Goal: Task Accomplishment & Management: Complete application form

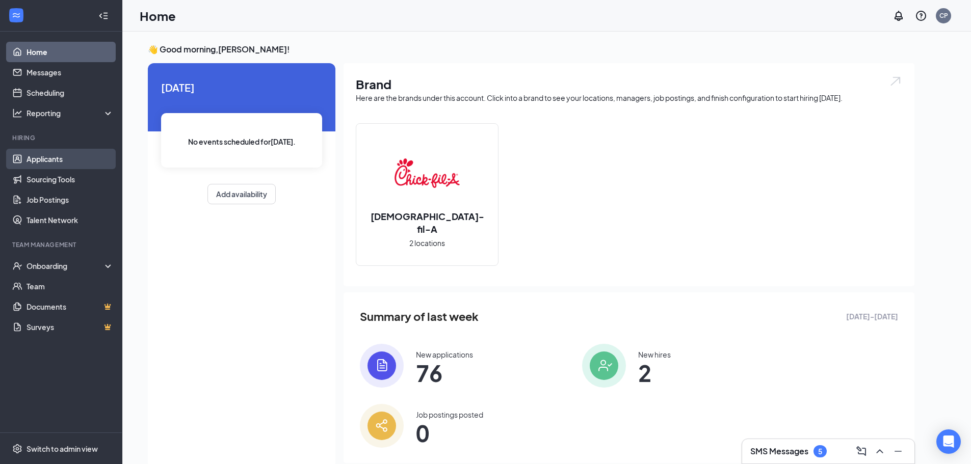
click at [65, 159] on link "Applicants" at bounding box center [69, 159] width 87 height 20
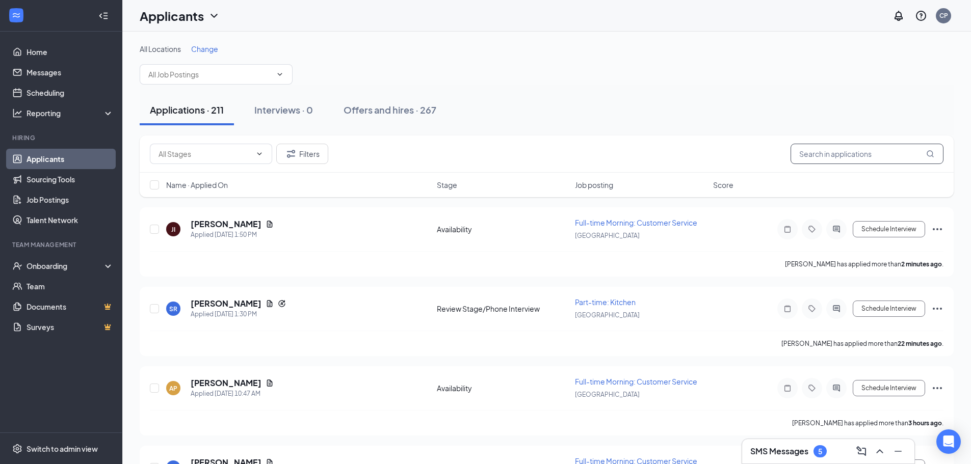
click at [825, 153] on input "text" at bounding box center [866, 154] width 153 height 20
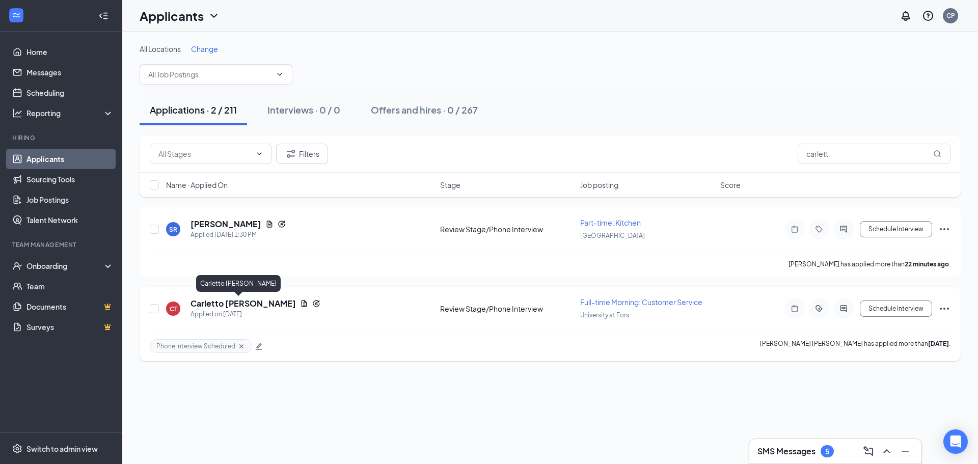
click at [211, 302] on h5 "Carletto [PERSON_NAME]" at bounding box center [243, 303] width 105 height 11
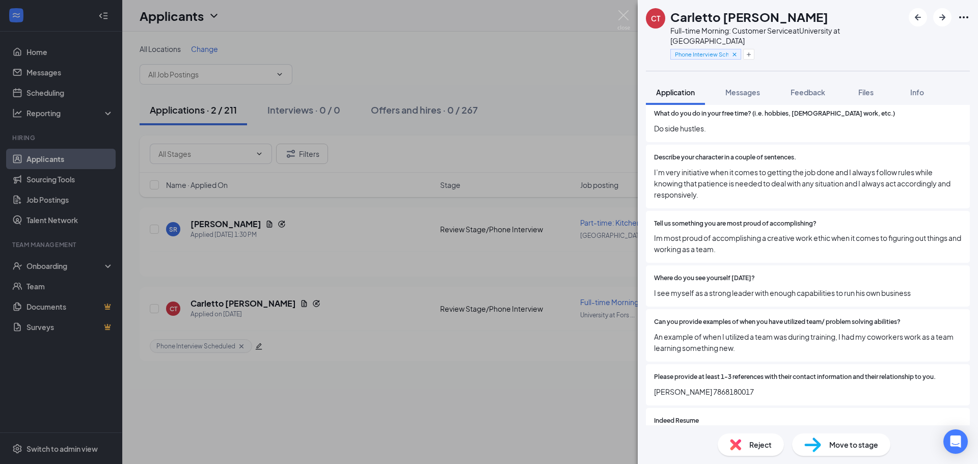
scroll to position [662, 0]
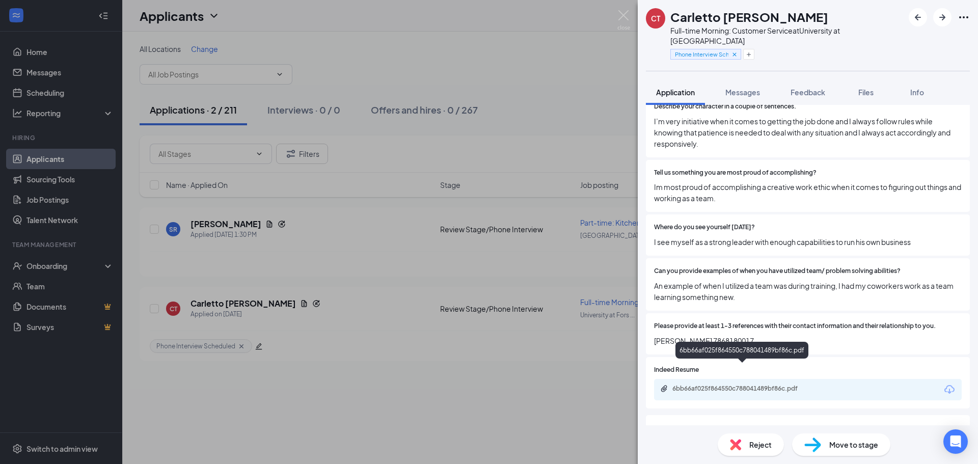
click at [747, 385] on div "6bb66af025f864550c788041489bf86c.pdf" at bounding box center [744, 389] width 143 height 8
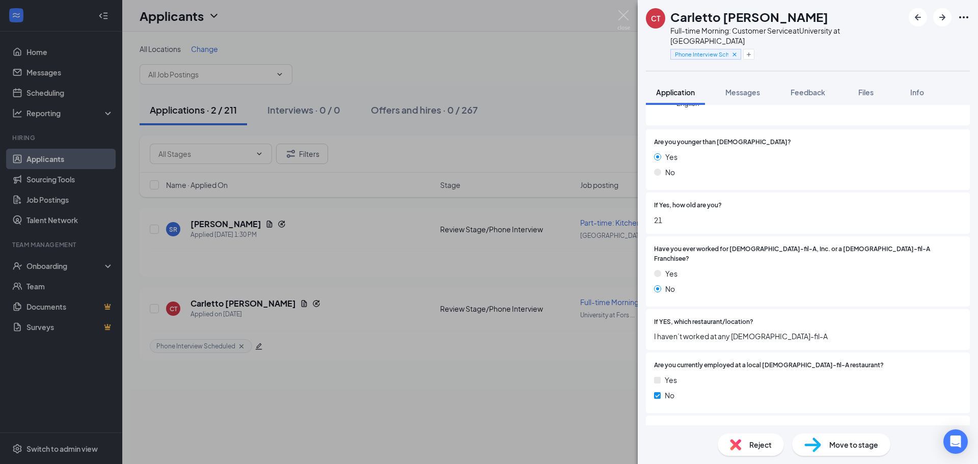
scroll to position [0, 0]
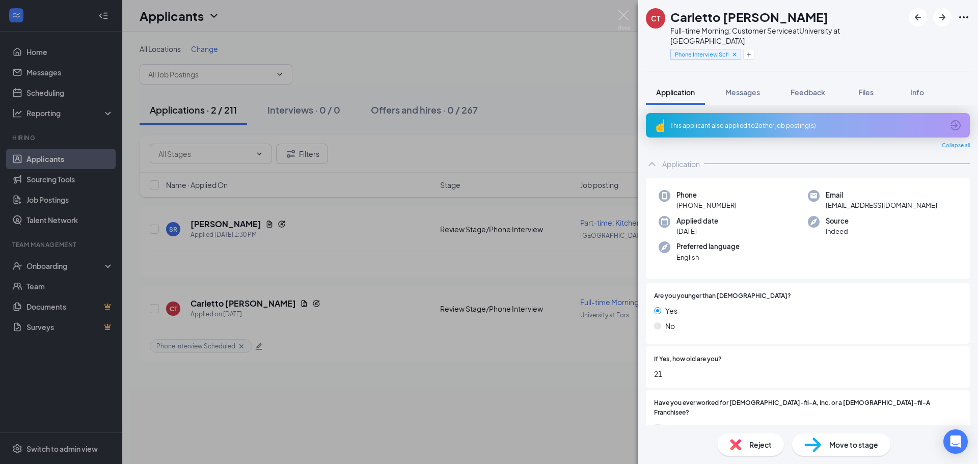
click at [889, 200] on span "[EMAIL_ADDRESS][DOMAIN_NAME]" at bounding box center [882, 205] width 112 height 10
click at [892, 200] on span "[EMAIL_ADDRESS][DOMAIN_NAME]" at bounding box center [882, 205] width 112 height 10
click at [893, 200] on span "[EMAIL_ADDRESS][DOMAIN_NAME]" at bounding box center [882, 205] width 112 height 10
click at [895, 200] on span "[EMAIL_ADDRESS][DOMAIN_NAME]" at bounding box center [882, 205] width 112 height 10
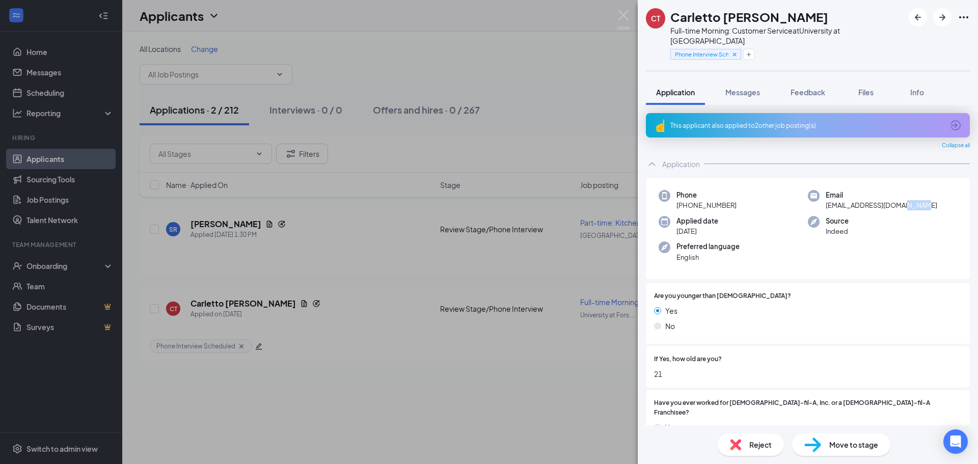
click at [898, 200] on span "[EMAIL_ADDRESS][DOMAIN_NAME]" at bounding box center [882, 205] width 112 height 10
drag, startPoint x: 817, startPoint y: 193, endPoint x: 870, endPoint y: 193, distance: 53.0
click at [870, 193] on div "Email [EMAIL_ADDRESS][DOMAIN_NAME]" at bounding box center [882, 200] width 149 height 21
click at [872, 220] on div "Source Indeed" at bounding box center [882, 226] width 149 height 21
drag, startPoint x: 820, startPoint y: 196, endPoint x: 945, endPoint y: 197, distance: 125.3
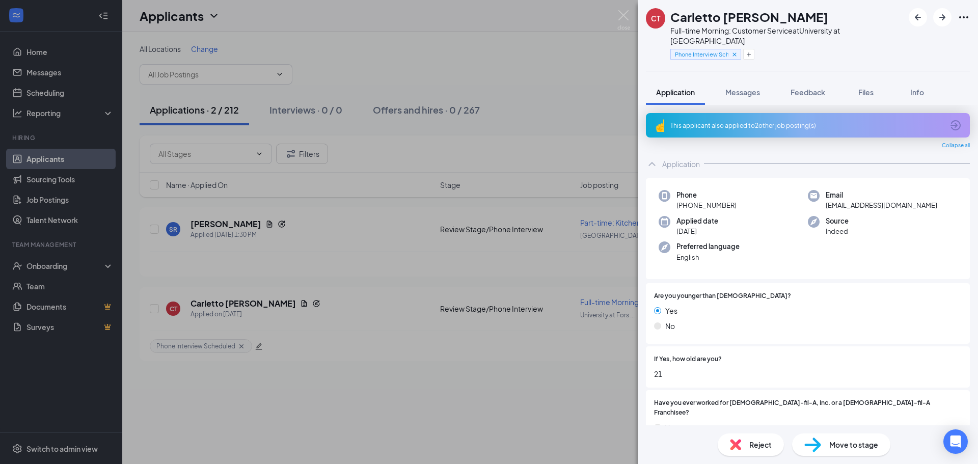
click at [945, 197] on div "Email [EMAIL_ADDRESS][DOMAIN_NAME]" at bounding box center [882, 200] width 149 height 21
copy span "[EMAIL_ADDRESS][DOMAIN_NAME]"
drag, startPoint x: 12, startPoint y: 121, endPoint x: 861, endPoint y: 205, distance: 852.5
click at [860, 217] on div "Source Indeed" at bounding box center [882, 226] width 149 height 21
click at [858, 200] on span "[EMAIL_ADDRESS][DOMAIN_NAME]" at bounding box center [882, 205] width 112 height 10
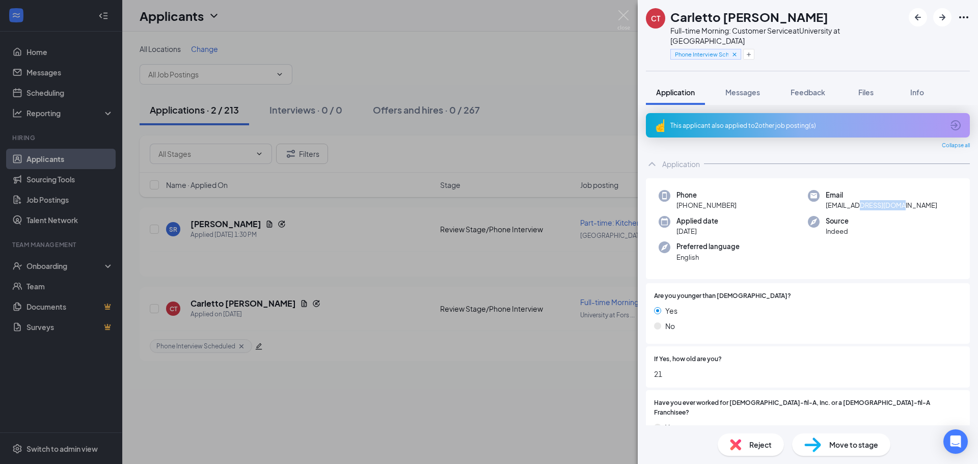
click at [858, 200] on span "[EMAIL_ADDRESS][DOMAIN_NAME]" at bounding box center [882, 205] width 112 height 10
copy span "[EMAIL_ADDRESS][DOMAIN_NAME]"
click at [620, 18] on img at bounding box center [623, 20] width 13 height 20
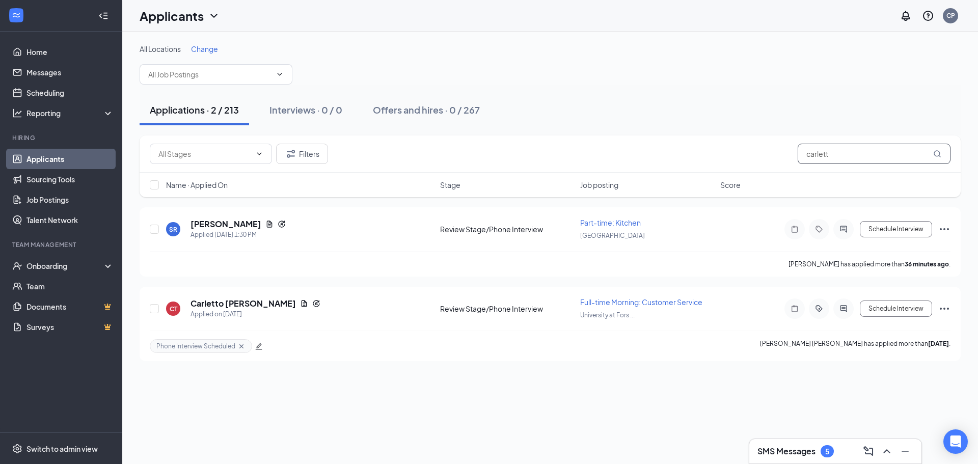
drag, startPoint x: 835, startPoint y: 154, endPoint x: 664, endPoint y: 194, distance: 175.7
click at [665, 194] on div "Filters [PERSON_NAME] Name · Applied On Stage Job posting Score" at bounding box center [550, 167] width 821 height 62
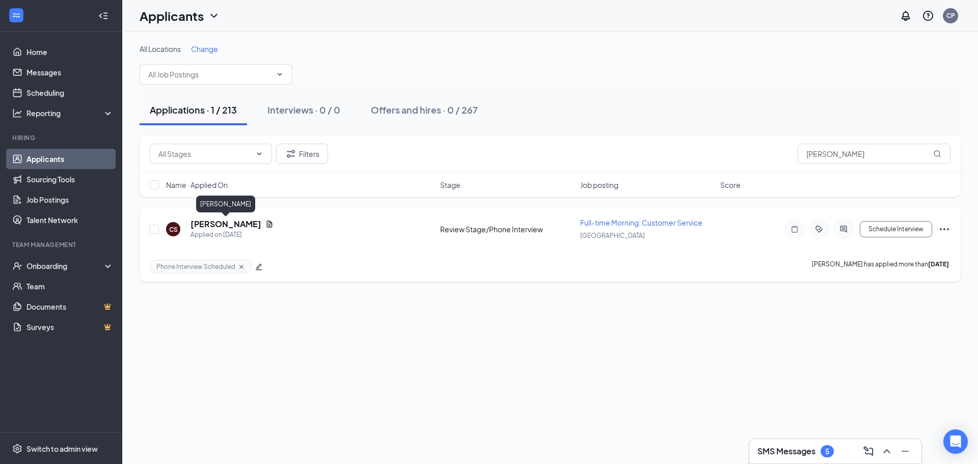
click at [247, 225] on h5 "[PERSON_NAME]" at bounding box center [226, 224] width 71 height 11
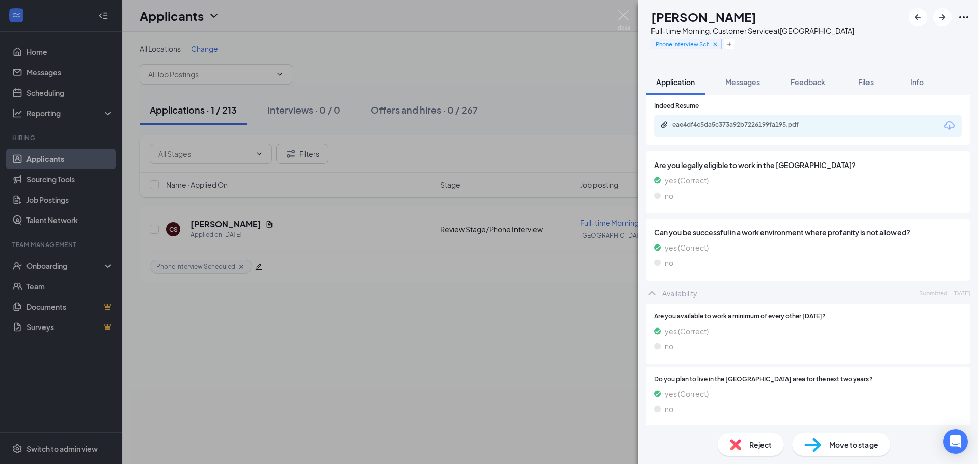
scroll to position [798, 0]
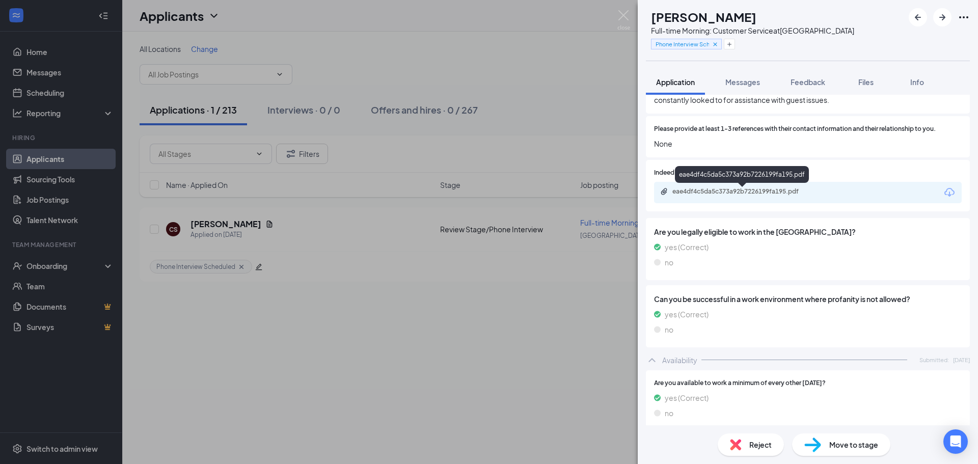
click at [720, 196] on div "eae4df4c5da5c373a92b7226199fa195.pdf" at bounding box center [744, 191] width 143 height 8
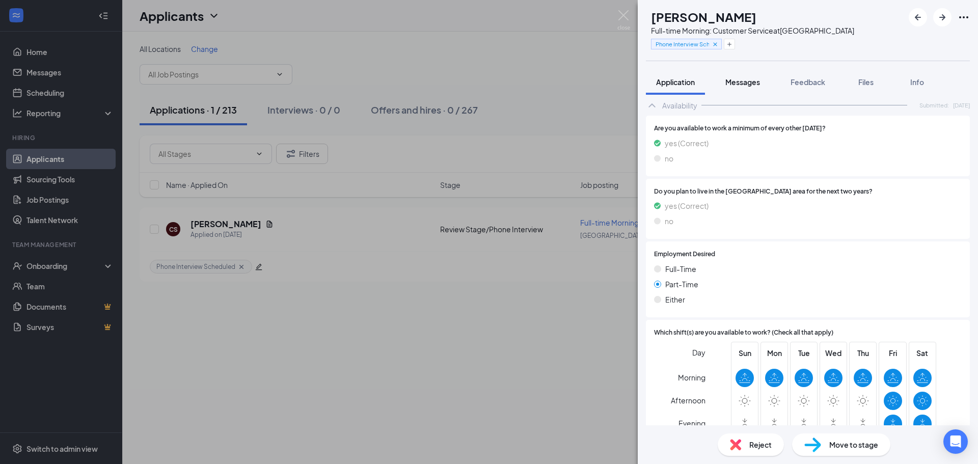
click at [765, 89] on button "Messages" at bounding box center [742, 81] width 55 height 25
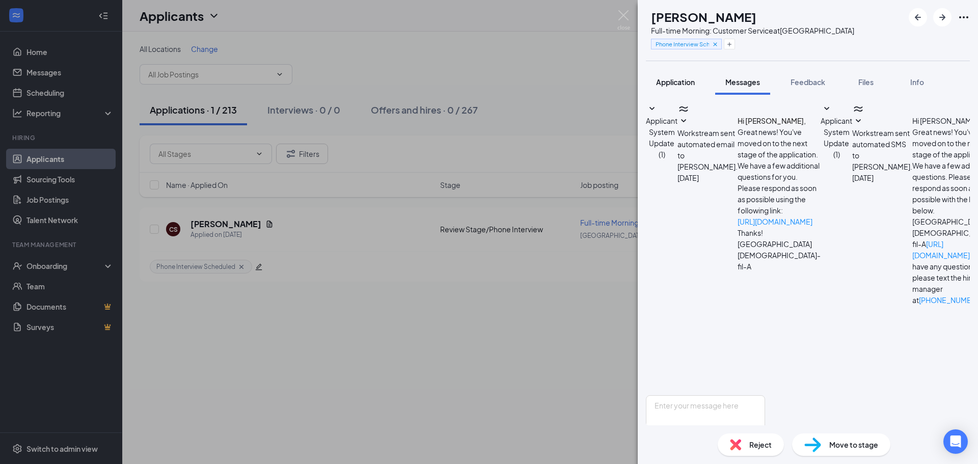
click at [675, 89] on button "Application" at bounding box center [675, 81] width 59 height 25
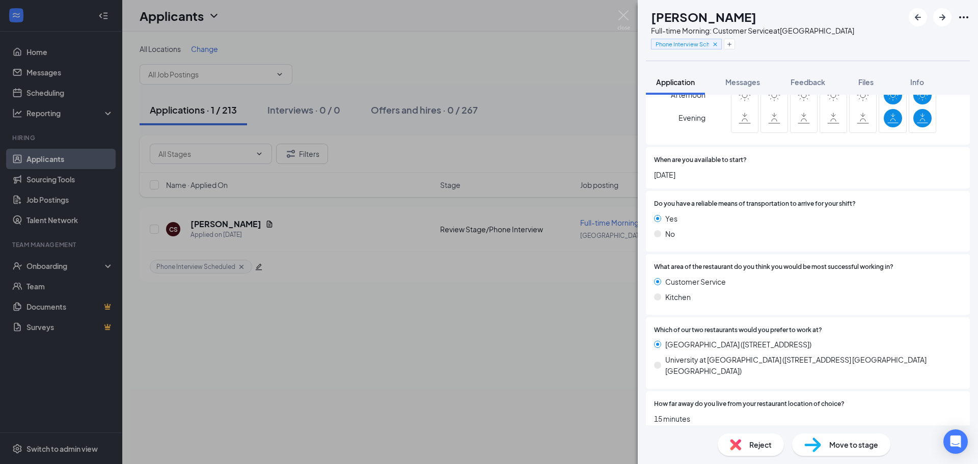
scroll to position [1355, 0]
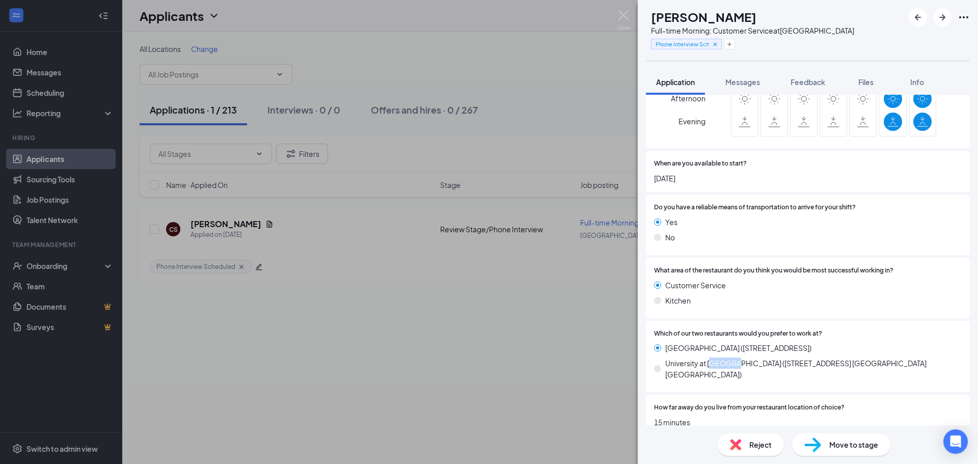
drag, startPoint x: 731, startPoint y: 362, endPoint x: 710, endPoint y: 364, distance: 21.5
click at [710, 364] on span "University at [GEOGRAPHIC_DATA] ([STREET_ADDRESS] [GEOGRAPHIC_DATA] [GEOGRAPHIC…" at bounding box center [813, 369] width 297 height 22
click at [711, 384] on div "Are you available to work a minimum of every other [DATE]? yes (Correct) no Do …" at bounding box center [808, 127] width 324 height 626
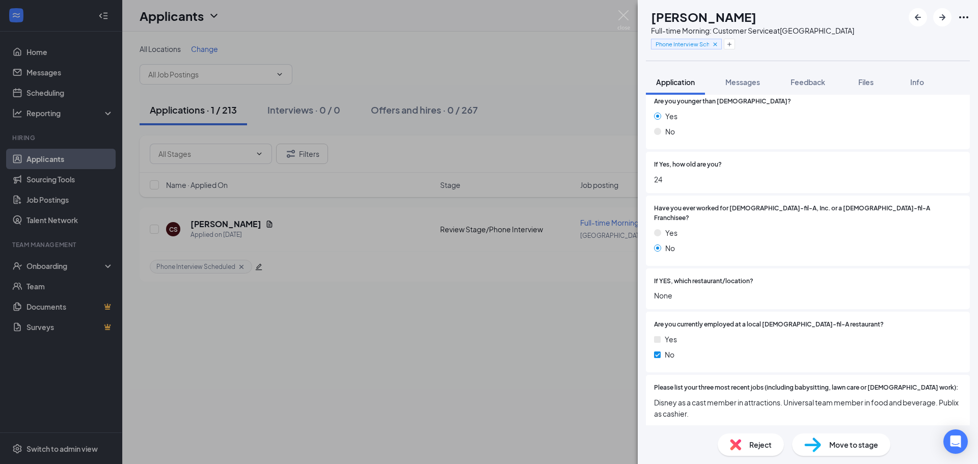
scroll to position [0, 0]
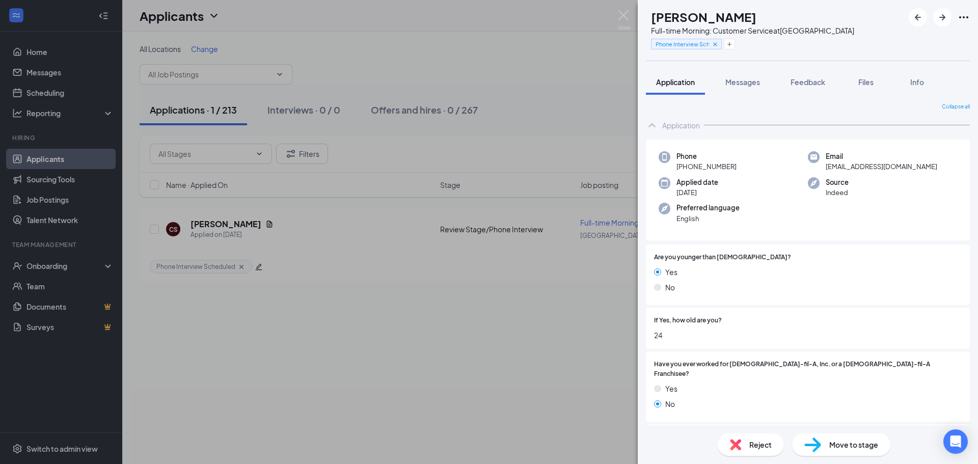
click at [852, 167] on span "[EMAIL_ADDRESS][DOMAIN_NAME]" at bounding box center [882, 167] width 112 height 10
click at [854, 167] on span "[EMAIL_ADDRESS][DOMAIN_NAME]" at bounding box center [882, 167] width 112 height 10
copy span "[EMAIL_ADDRESS][DOMAIN_NAME]"
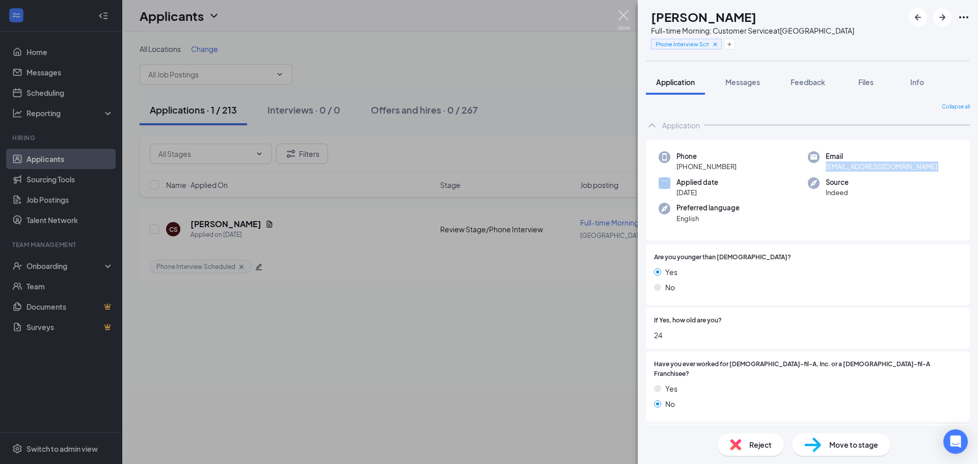
drag, startPoint x: 623, startPoint y: 18, endPoint x: 652, endPoint y: 18, distance: 29.6
click at [623, 18] on img at bounding box center [623, 20] width 13 height 20
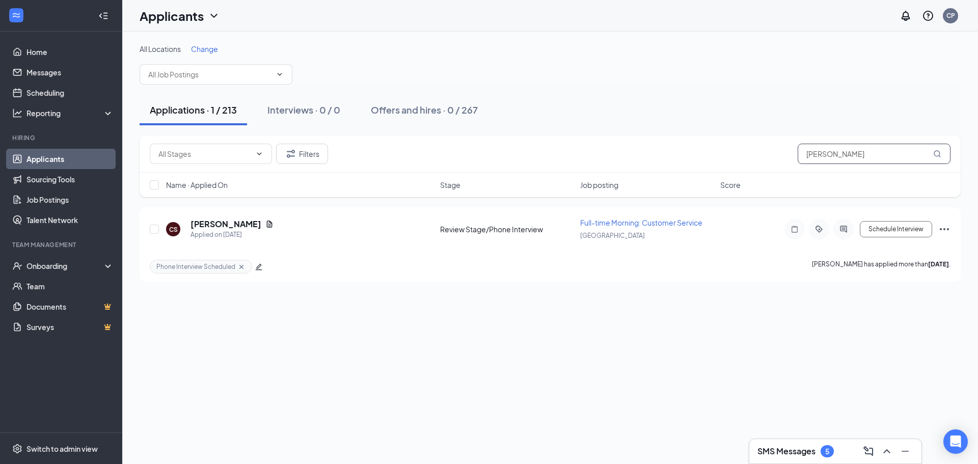
drag, startPoint x: 842, startPoint y: 158, endPoint x: 680, endPoint y: 189, distance: 164.9
click at [681, 189] on div "Filters [PERSON_NAME] Name · Applied On Stage Job posting Score" at bounding box center [550, 167] width 821 height 62
click at [223, 228] on h5 "[PERSON_NAME]" at bounding box center [226, 224] width 71 height 11
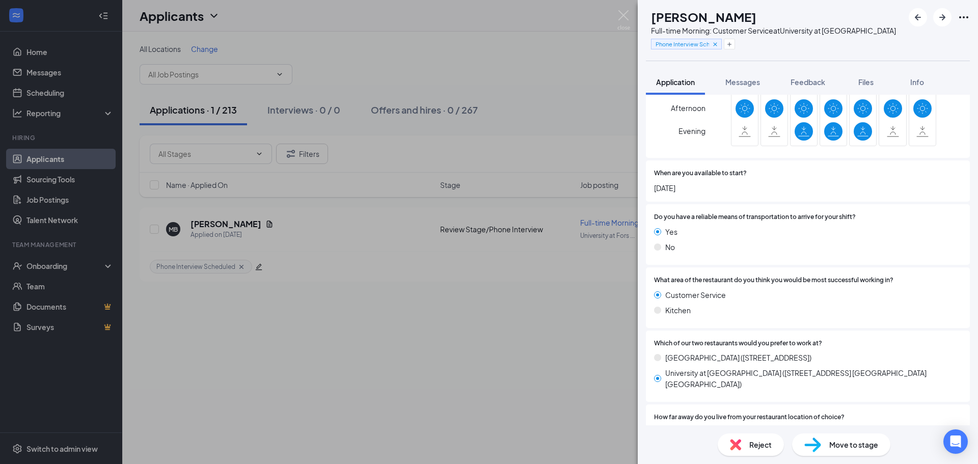
scroll to position [1437, 0]
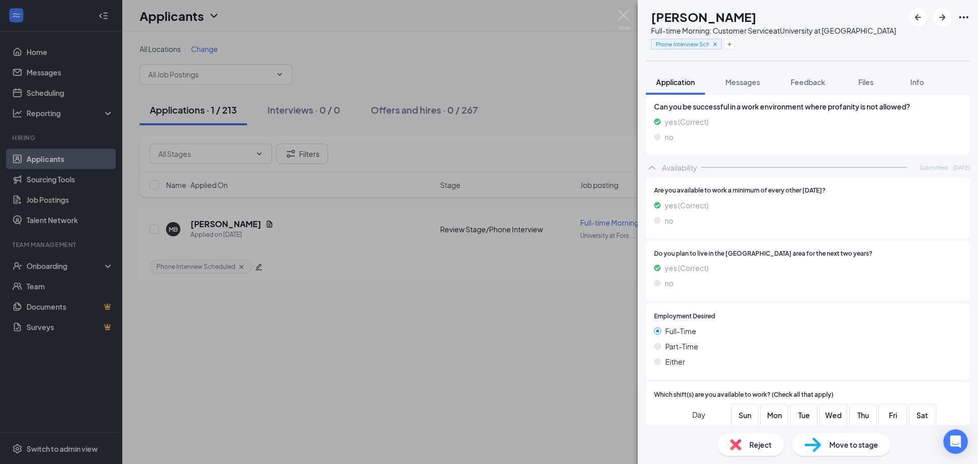
drag, startPoint x: 812, startPoint y: 248, endPoint x: 811, endPoint y: 150, distance: 98.3
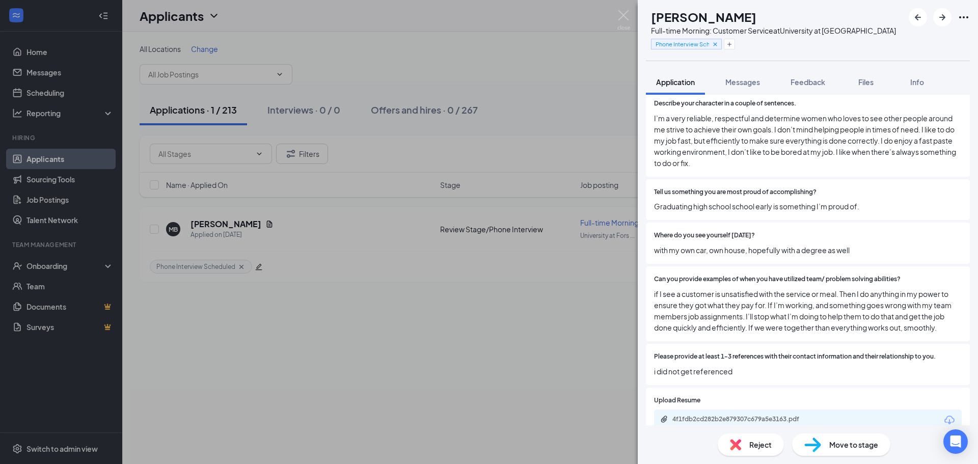
scroll to position [724, 0]
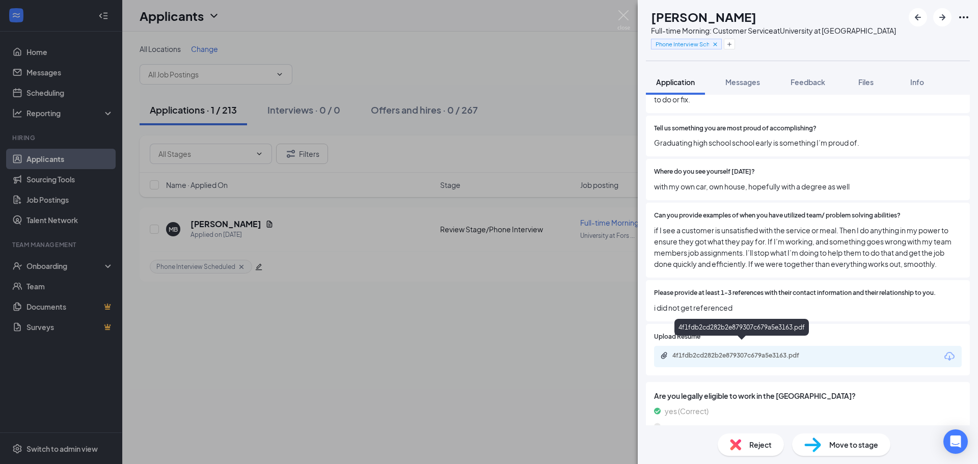
click at [773, 352] on div "4f1fdb2cd282b2e879307c679a5e3163.pdf" at bounding box center [744, 356] width 143 height 8
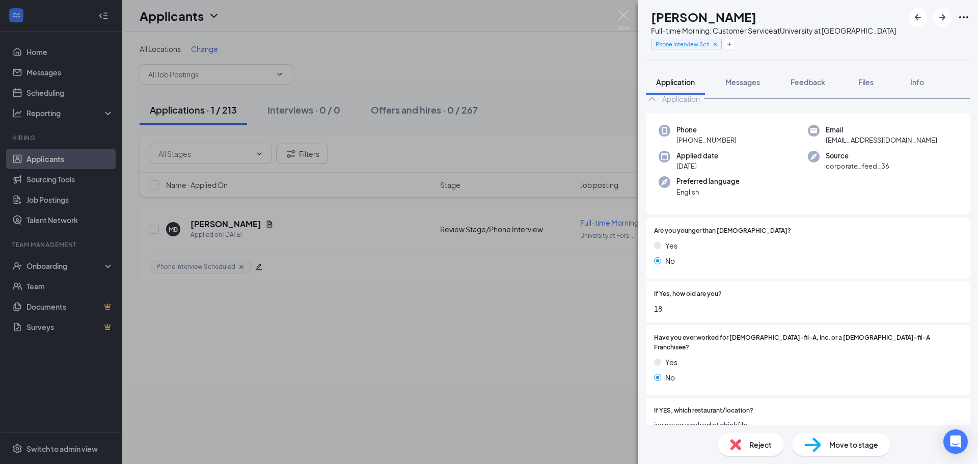
scroll to position [51, 0]
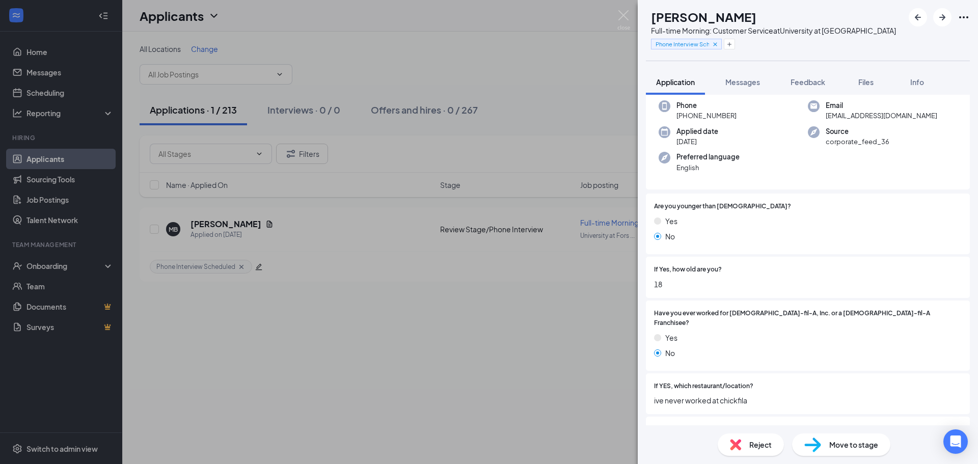
click at [624, 17] on img at bounding box center [623, 20] width 13 height 20
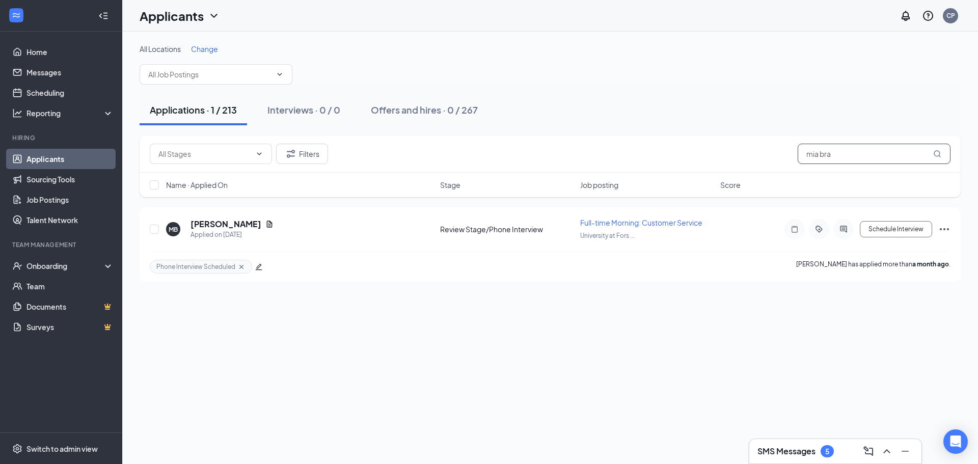
drag, startPoint x: 837, startPoint y: 156, endPoint x: 734, endPoint y: 168, distance: 103.1
click at [740, 172] on div "Filters mia bra" at bounding box center [550, 154] width 821 height 37
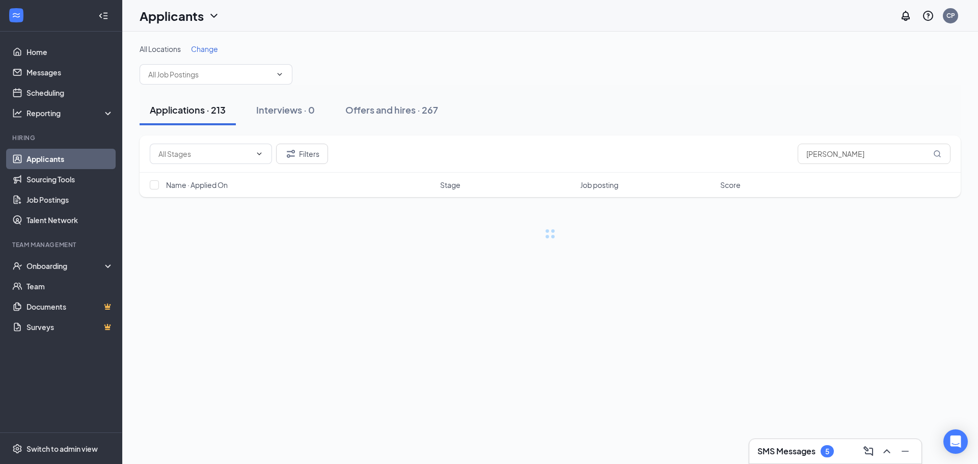
click at [302, 254] on div "All Locations Change Applications · 213 Interviews · 0 Offers and hires · 267 F…" at bounding box center [550, 152] width 856 height 240
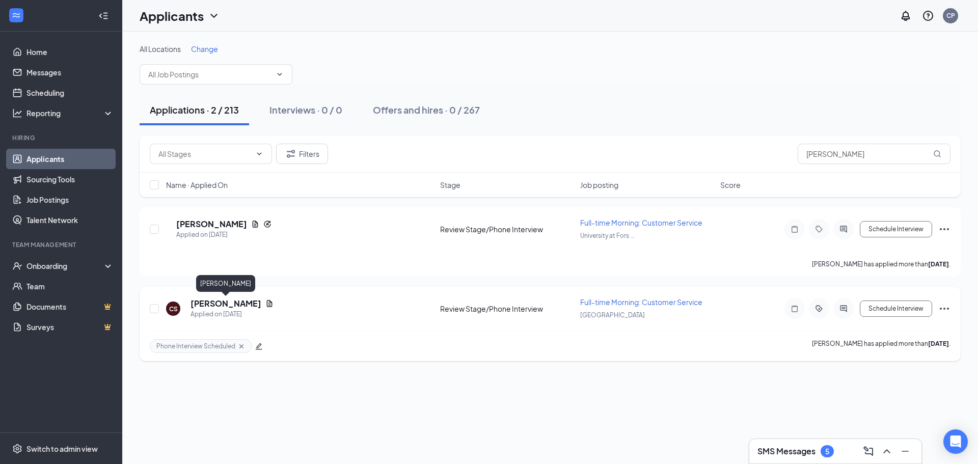
click at [254, 308] on h5 "[PERSON_NAME]" at bounding box center [226, 303] width 71 height 11
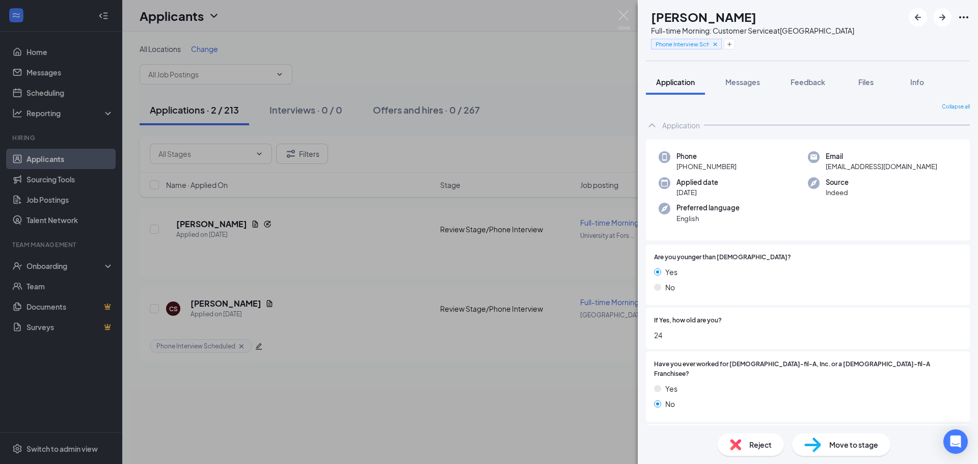
click at [623, 21] on img at bounding box center [623, 20] width 13 height 20
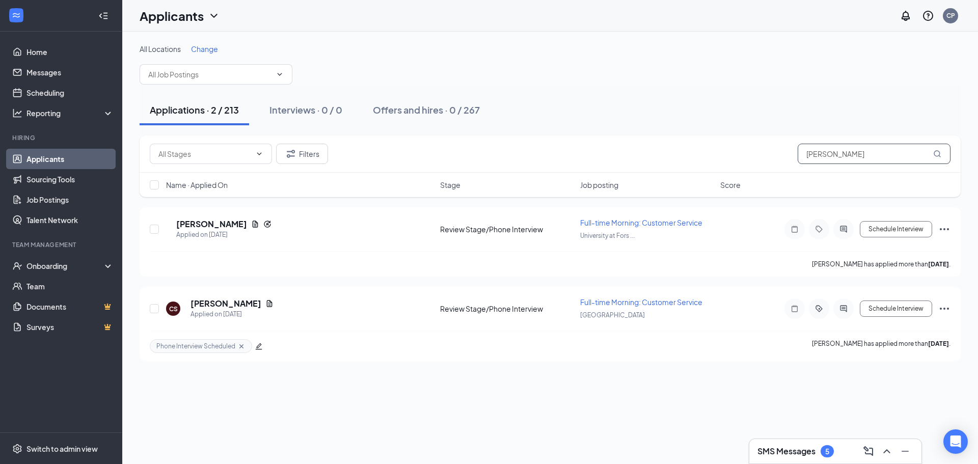
drag, startPoint x: 840, startPoint y: 158, endPoint x: 758, endPoint y: 180, distance: 84.9
click at [758, 183] on div "Filters [PERSON_NAME] Name · Applied On Stage Job posting Score" at bounding box center [550, 167] width 821 height 62
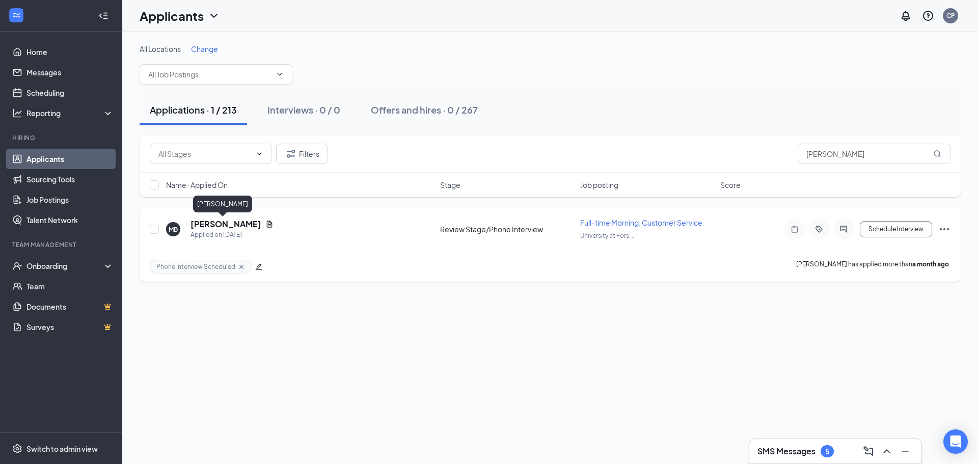
click at [232, 228] on h5 "[PERSON_NAME]" at bounding box center [226, 224] width 71 height 11
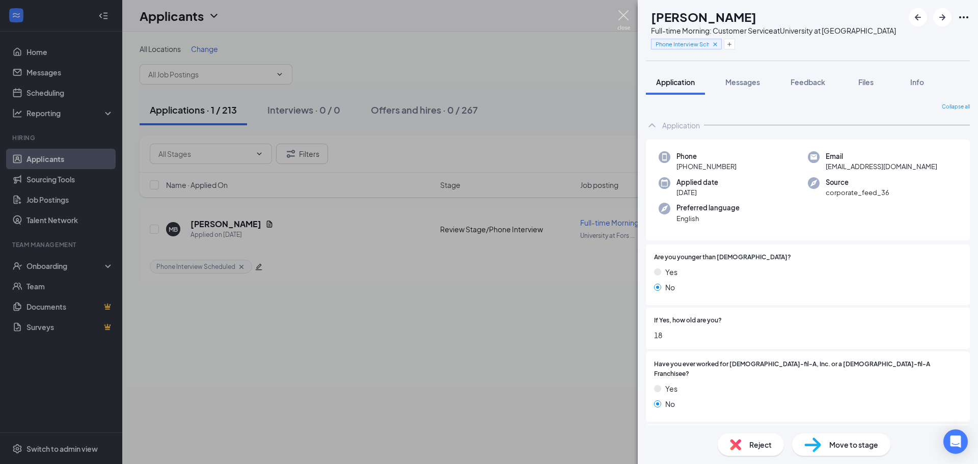
drag, startPoint x: 624, startPoint y: 15, endPoint x: 668, endPoint y: 18, distance: 43.9
click at [624, 15] on img at bounding box center [623, 20] width 13 height 20
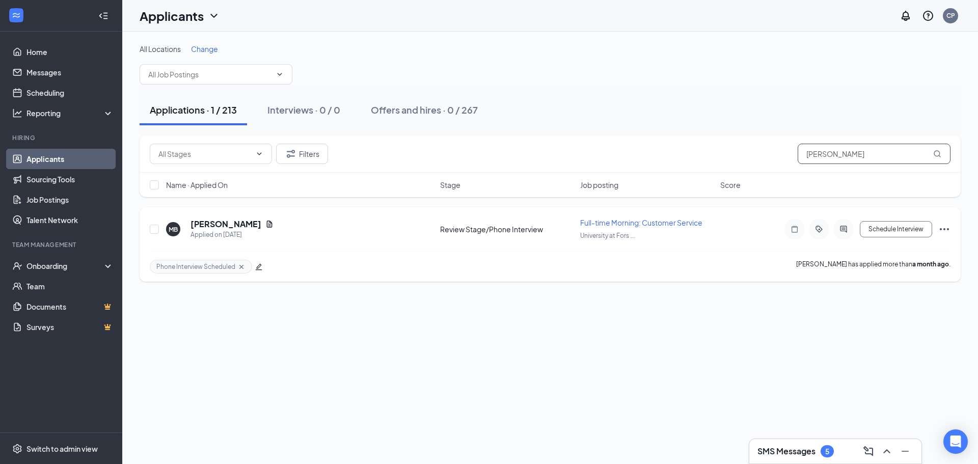
drag, startPoint x: 827, startPoint y: 167, endPoint x: 620, endPoint y: 215, distance: 212.8
click at [629, 217] on div "Filters [PERSON_NAME] Name · Applied On Stage Job posting Score MB [PERSON_NAME…" at bounding box center [550, 209] width 821 height 146
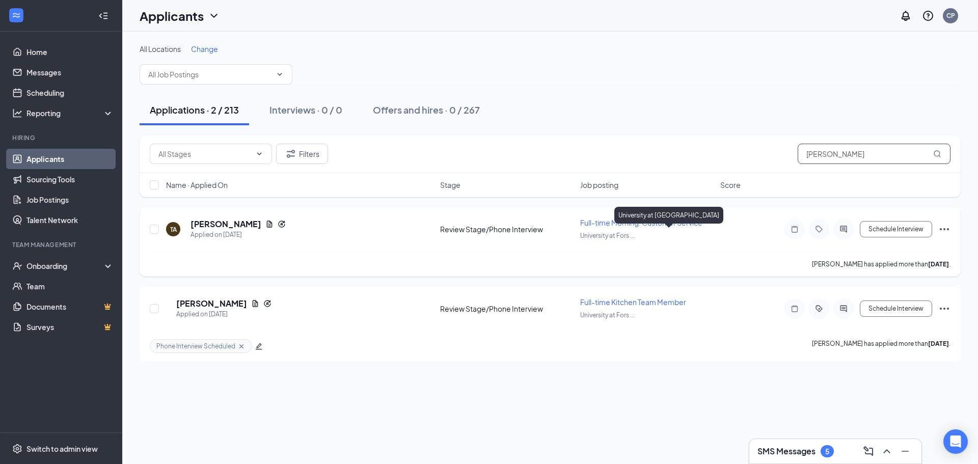
type input "[PERSON_NAME]"
click at [688, 224] on span "Full-time Morning: Customer Service" at bounding box center [641, 222] width 122 height 9
click at [219, 223] on h5 "[PERSON_NAME]" at bounding box center [226, 224] width 71 height 11
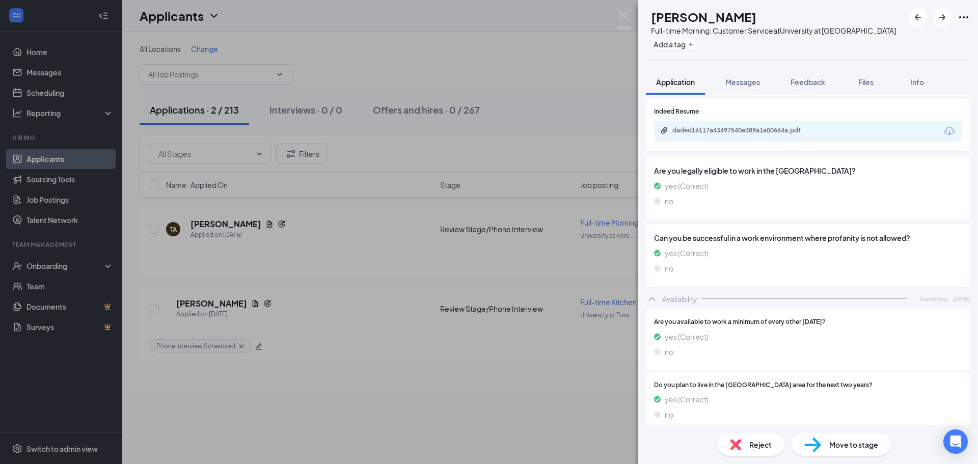
scroll to position [866, 0]
click at [408, 388] on div "TA [PERSON_NAME] Full-time Morning: Customer Service at University at Forsyth A…" at bounding box center [489, 232] width 978 height 464
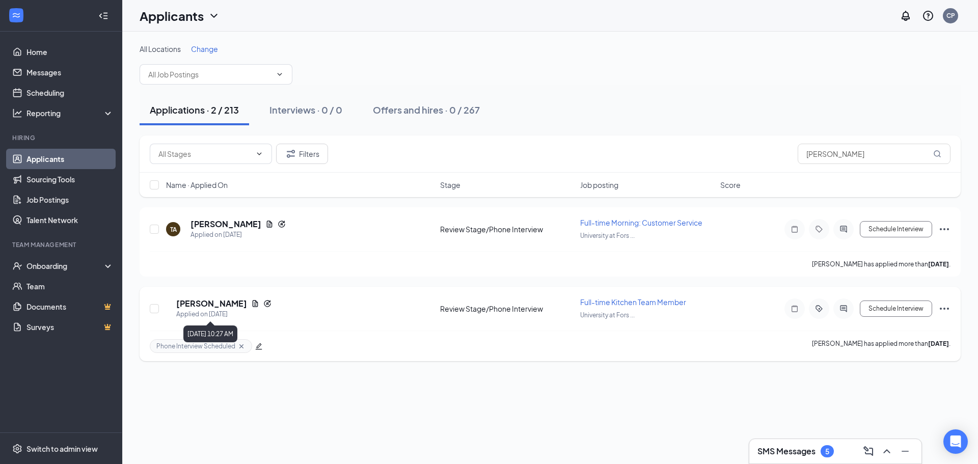
click at [220, 309] on div "Applied on [DATE]" at bounding box center [223, 314] width 95 height 10
click at [226, 305] on h5 "[PERSON_NAME]" at bounding box center [211, 303] width 71 height 11
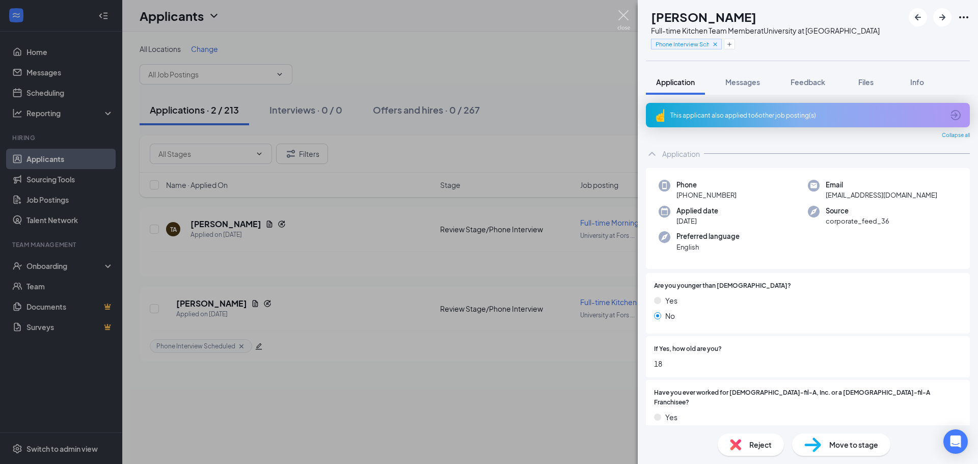
click at [619, 19] on img at bounding box center [623, 20] width 13 height 20
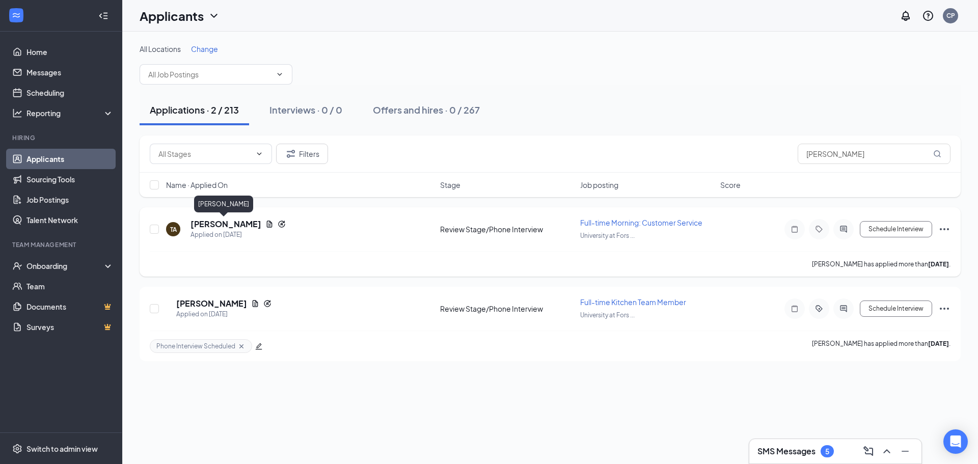
click at [203, 222] on h5 "[PERSON_NAME]" at bounding box center [226, 224] width 71 height 11
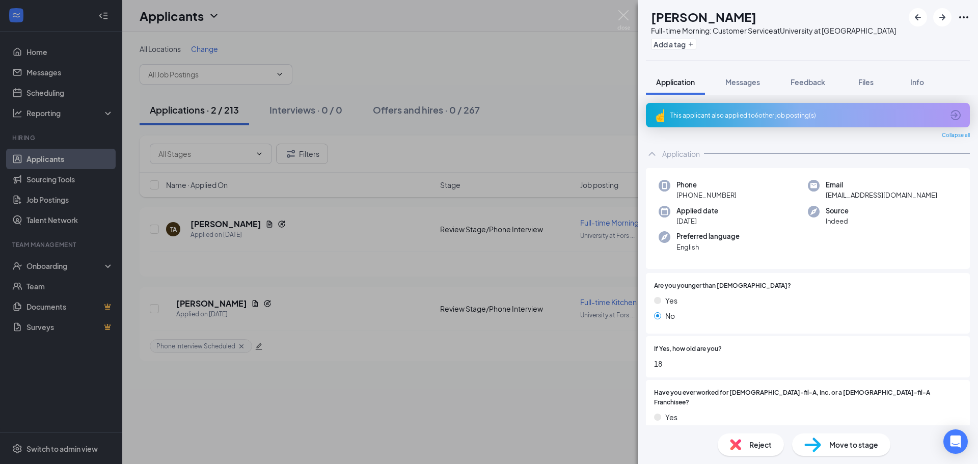
click at [389, 387] on div "TA [PERSON_NAME] Full-time Morning: Customer Service at University at Forsyth A…" at bounding box center [489, 232] width 978 height 464
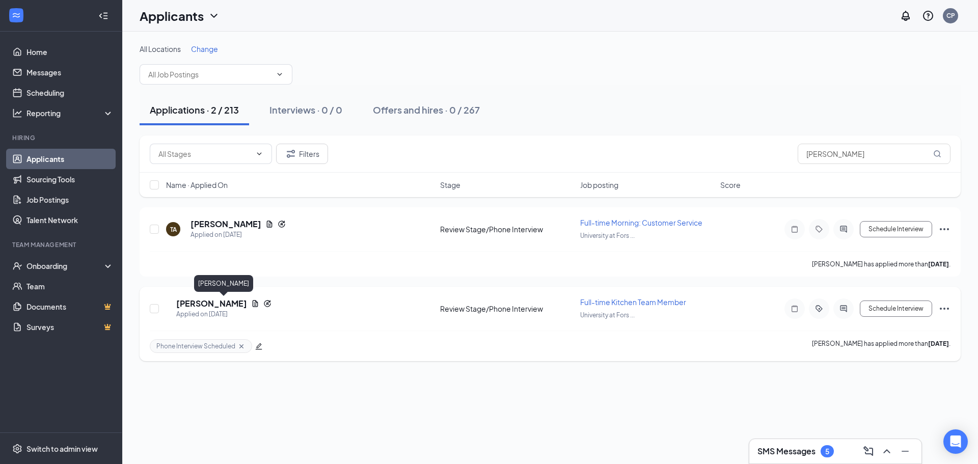
click at [220, 301] on h5 "[PERSON_NAME]" at bounding box center [211, 303] width 71 height 11
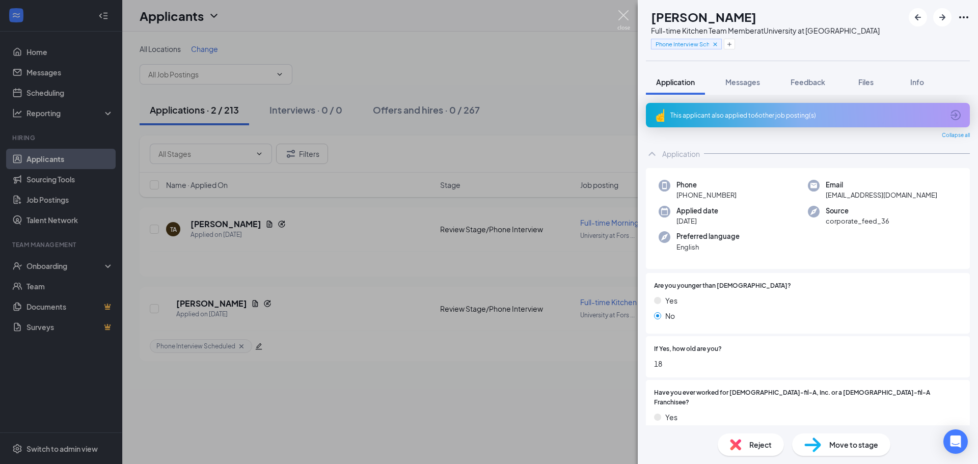
click at [624, 21] on img at bounding box center [623, 20] width 13 height 20
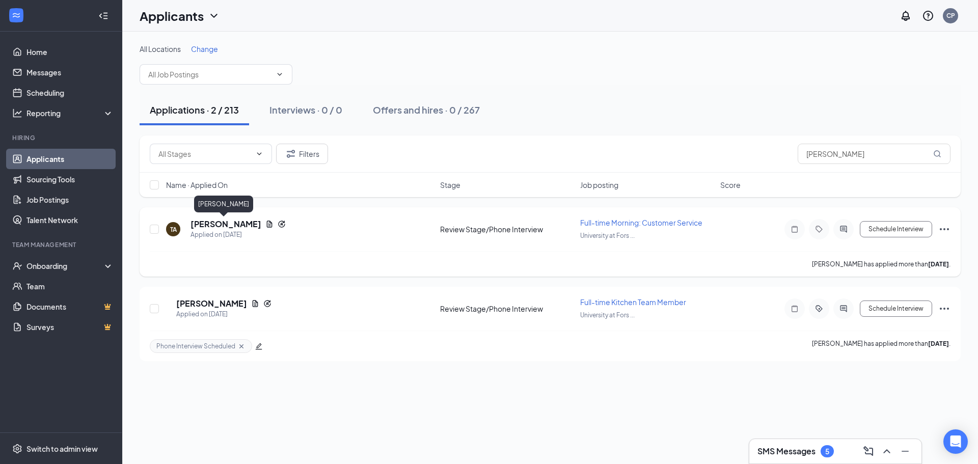
click at [215, 224] on h5 "[PERSON_NAME]" at bounding box center [226, 224] width 71 height 11
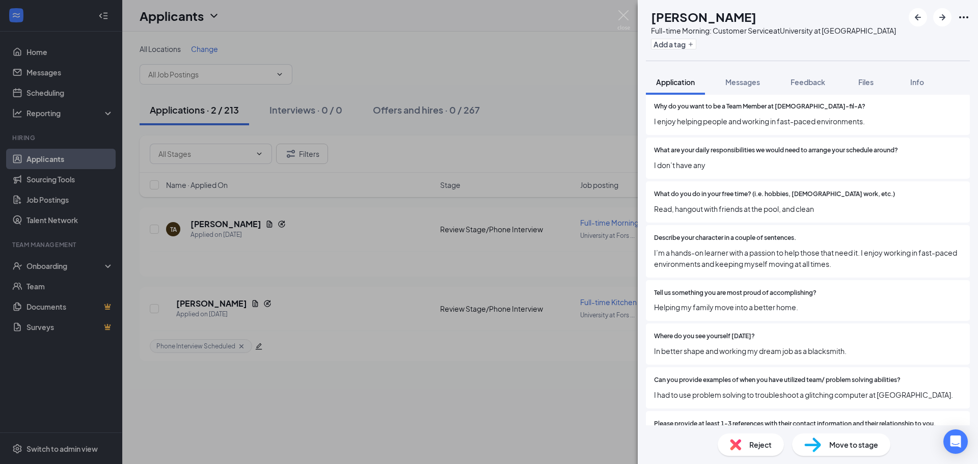
scroll to position [611, 0]
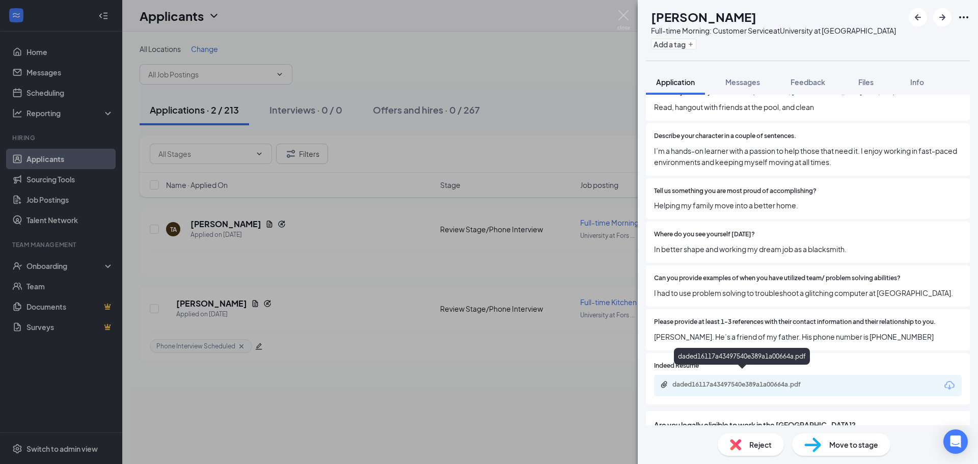
click at [762, 381] on div "daded16117a43497540e389a1a00664a.pdf" at bounding box center [744, 385] width 143 height 8
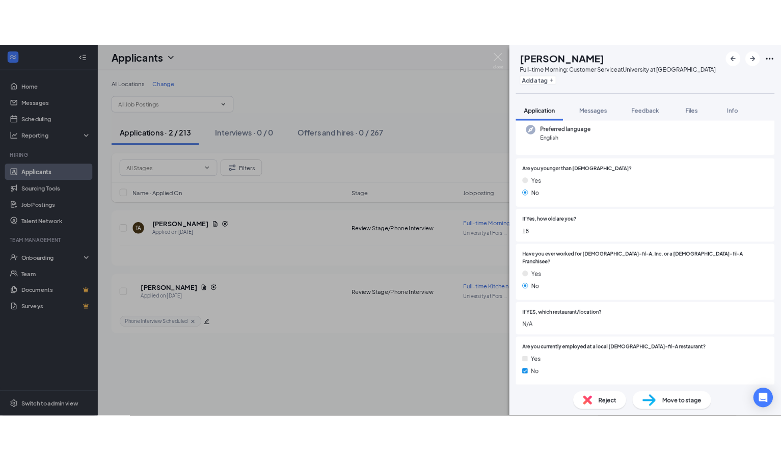
scroll to position [0, 0]
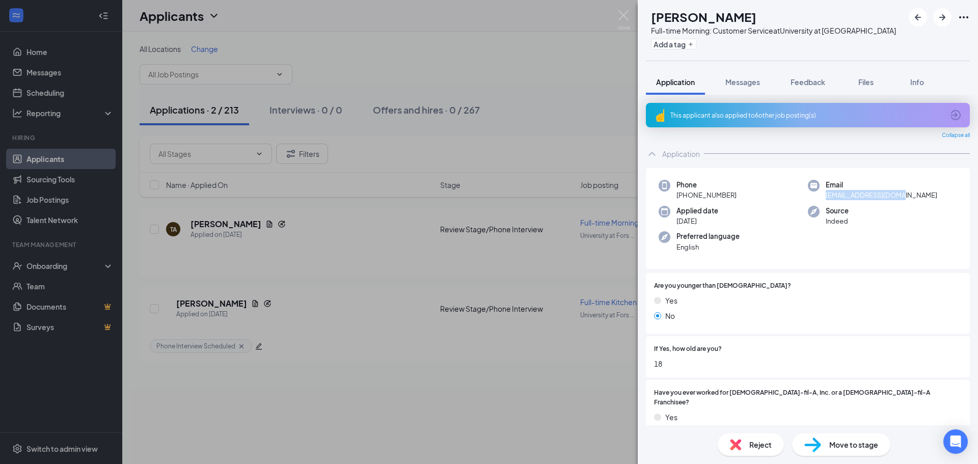
drag, startPoint x: 894, startPoint y: 196, endPoint x: 820, endPoint y: 197, distance: 74.4
click at [820, 197] on div "Email [EMAIL_ADDRESS][DOMAIN_NAME]" at bounding box center [882, 190] width 149 height 21
copy span "[EMAIL_ADDRESS][DOMAIN_NAME]"
